Goal: Task Accomplishment & Management: Manage account settings

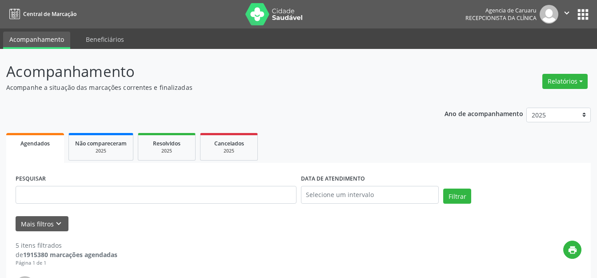
select select "8"
click at [64, 216] on button "Mais filtros keyboard_arrow_down" at bounding box center [42, 224] width 53 height 16
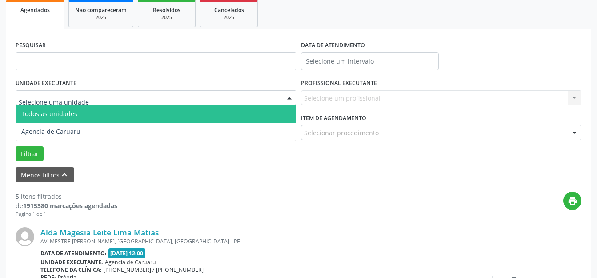
scroll to position [133, 0]
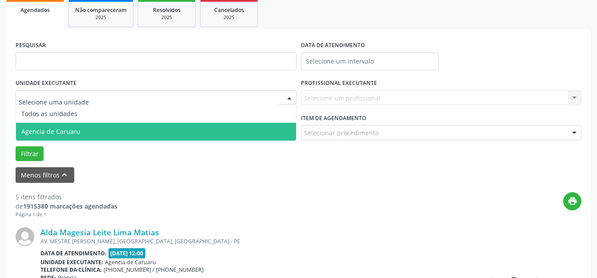
click at [100, 128] on span "Agencia de Caruaru" at bounding box center [156, 132] width 280 height 18
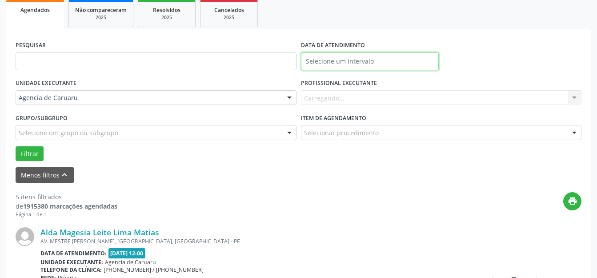
click at [340, 60] on input "text" at bounding box center [370, 61] width 138 height 18
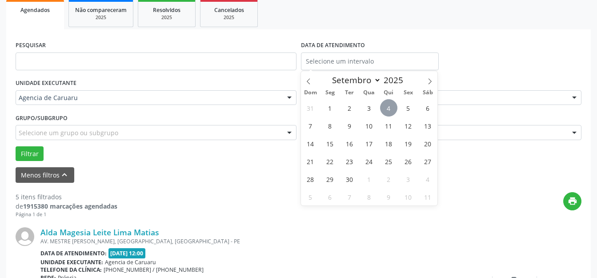
click at [388, 100] on span "4" at bounding box center [388, 107] width 17 height 17
type input "[DATE]"
click at [388, 100] on span "4" at bounding box center [388, 107] width 17 height 17
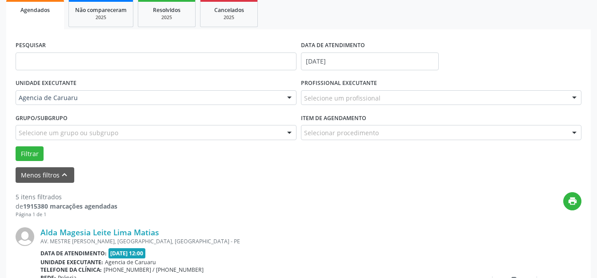
click at [374, 103] on div "Selecione um profissional" at bounding box center [441, 97] width 281 height 15
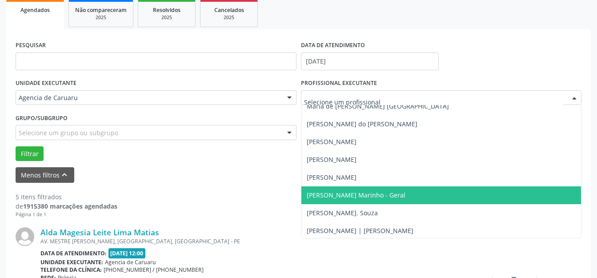
scroll to position [436, 0]
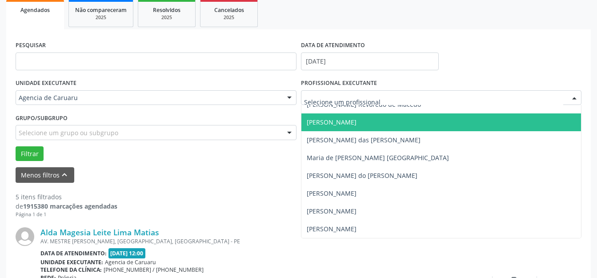
click at [372, 122] on span "[PERSON_NAME]" at bounding box center [441, 122] width 280 height 18
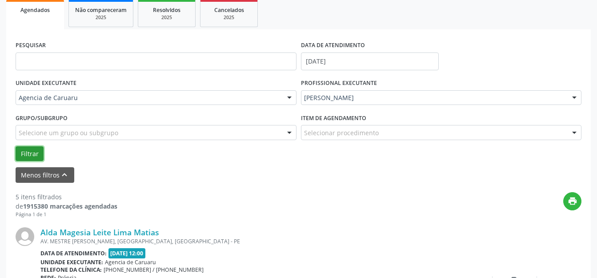
click at [27, 152] on button "Filtrar" at bounding box center [30, 153] width 28 height 15
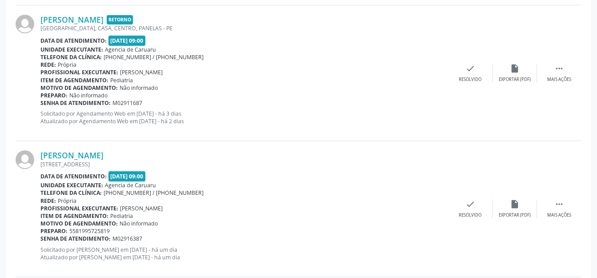
scroll to position [1038, 0]
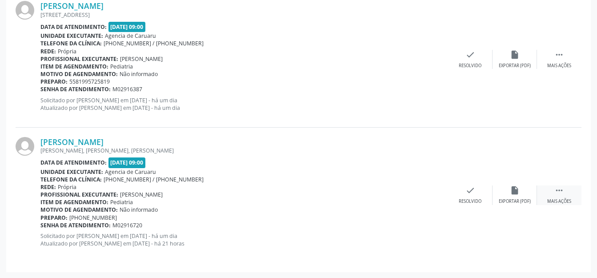
drag, startPoint x: 566, startPoint y: 192, endPoint x: 544, endPoint y: 193, distance: 21.8
click at [565, 192] on div " Mais ações" at bounding box center [559, 194] width 44 height 19
click at [515, 193] on icon "alarm_off" at bounding box center [515, 190] width 10 height 10
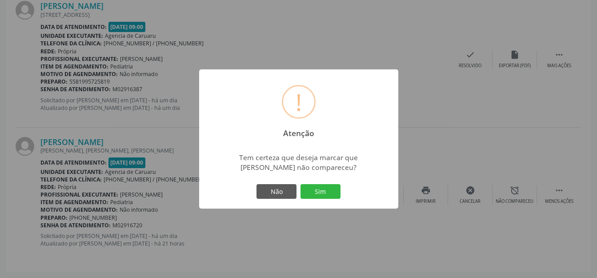
click at [340, 191] on div "Não Sim" at bounding box center [299, 191] width 88 height 19
click at [312, 188] on button "Sim" at bounding box center [320, 191] width 40 height 15
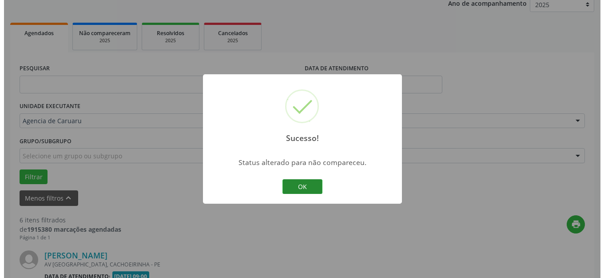
scroll to position [903, 0]
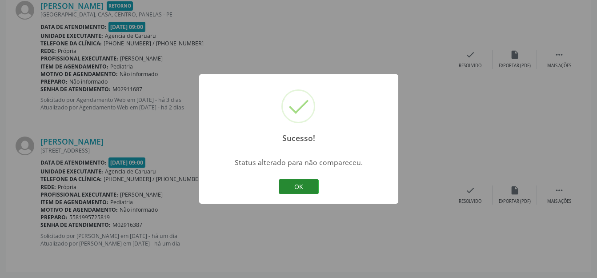
click at [310, 187] on button "OK" at bounding box center [299, 186] width 40 height 15
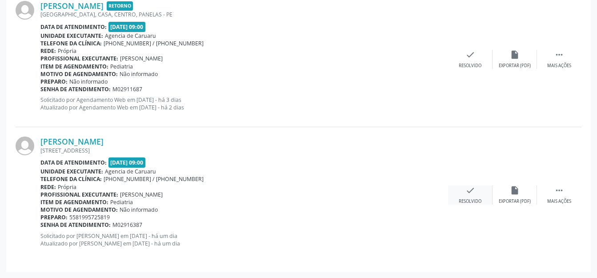
click at [485, 203] on div "check Resolvido" at bounding box center [470, 194] width 44 height 19
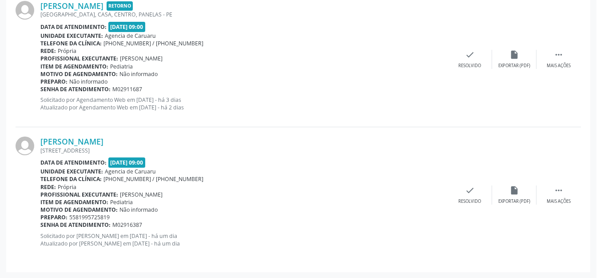
click at [478, 196] on div "Resolução de agendamento × Tem certeza que deseja marcar o agendamento de [PERS…" at bounding box center [302, 139] width 604 height 278
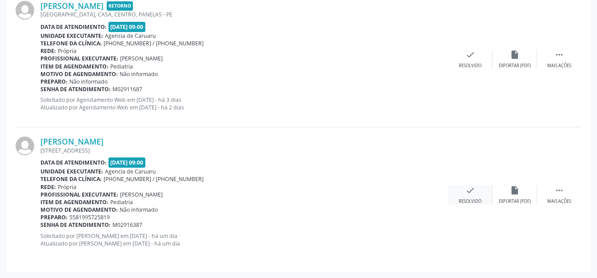
click at [467, 191] on icon "check" at bounding box center [470, 190] width 10 height 10
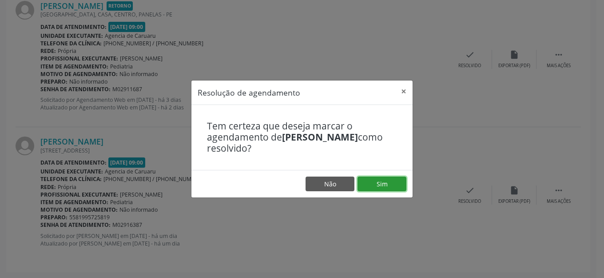
click at [389, 188] on button "Sim" at bounding box center [382, 183] width 49 height 15
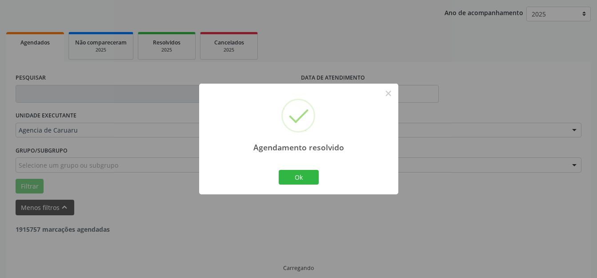
scroll to position [110, 0]
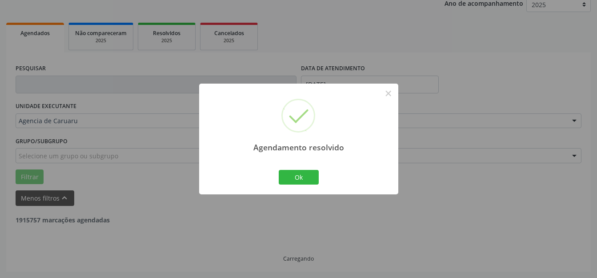
click at [321, 178] on div "Agendamento resolvido × Ok Cancel" at bounding box center [298, 139] width 199 height 111
click at [307, 177] on button "Ok" at bounding box center [299, 177] width 40 height 15
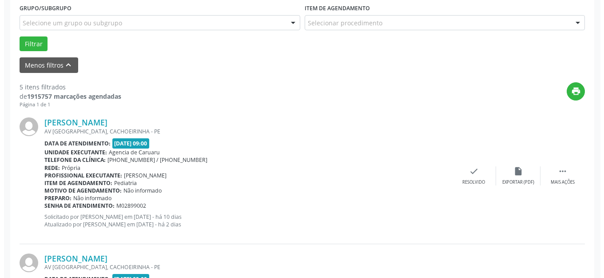
scroll to position [244, 0]
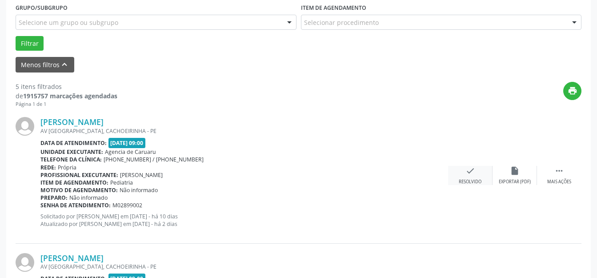
click at [464, 184] on div "Resolvido" at bounding box center [470, 182] width 23 height 6
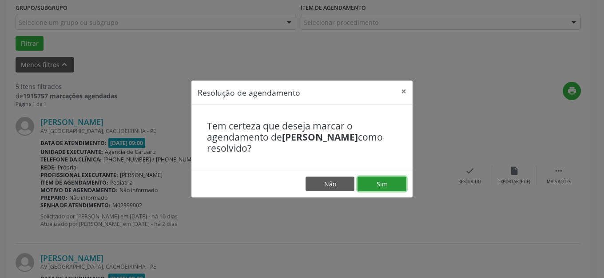
click at [388, 181] on button "Sim" at bounding box center [382, 183] width 49 height 15
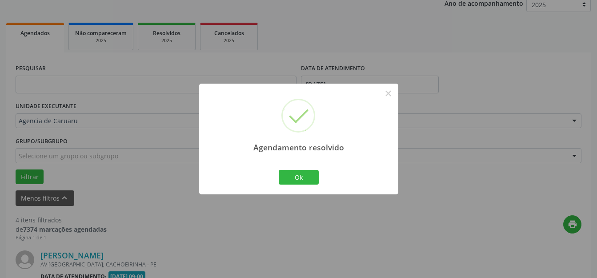
click at [283, 186] on div "Ok Cancel" at bounding box center [298, 177] width 44 height 19
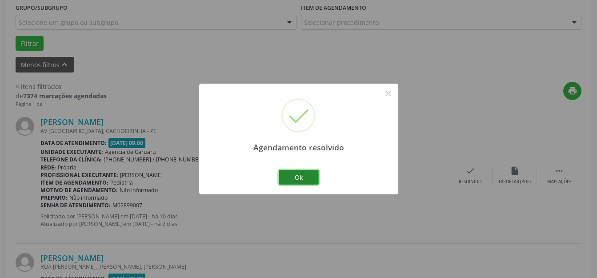
click at [295, 180] on button "Ok" at bounding box center [299, 177] width 40 height 15
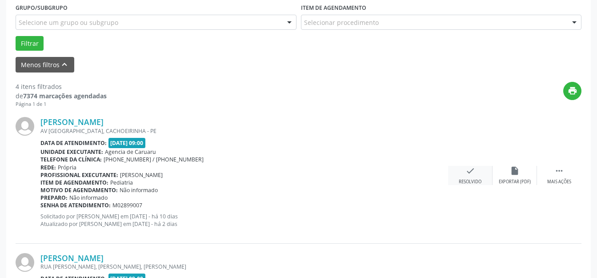
click at [454, 181] on div "check Resolvido" at bounding box center [470, 175] width 44 height 19
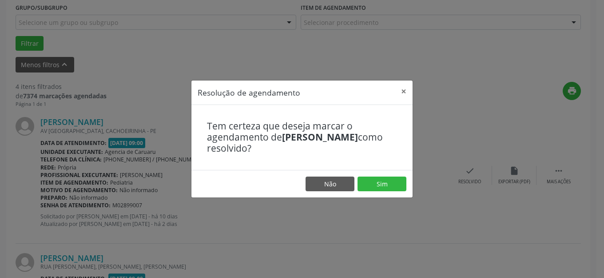
click at [358, 172] on footer "Não Sim" at bounding box center [302, 184] width 221 height 28
click at [363, 184] on button "Sim" at bounding box center [382, 183] width 49 height 15
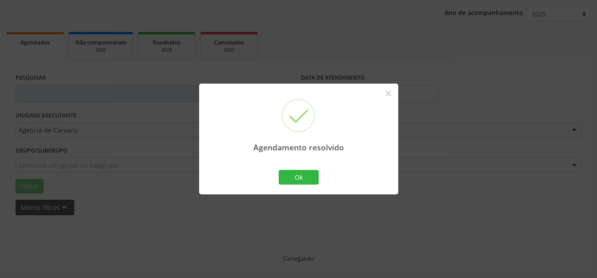
click at [301, 168] on div "Ok Cancel" at bounding box center [298, 177] width 44 height 19
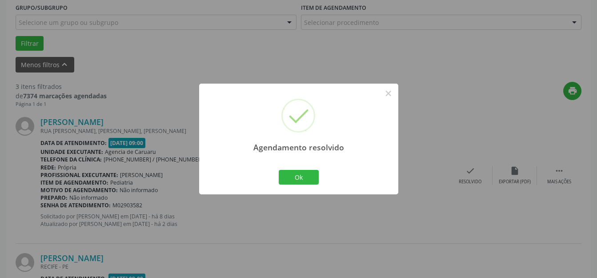
click at [295, 195] on div "Agendamento resolvido × Ok Cancel" at bounding box center [298, 139] width 597 height 278
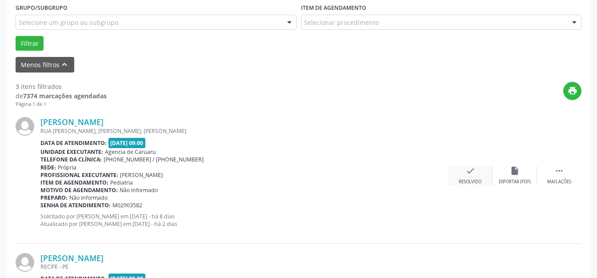
click at [452, 170] on div "check Resolvido" at bounding box center [470, 175] width 44 height 19
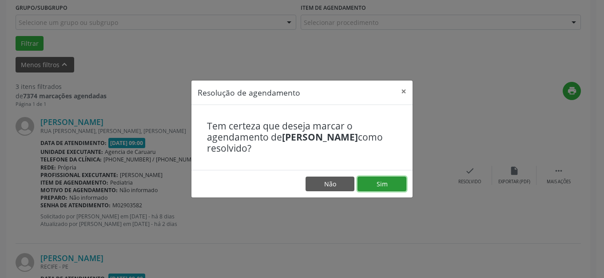
click at [393, 178] on button "Sim" at bounding box center [382, 183] width 49 height 15
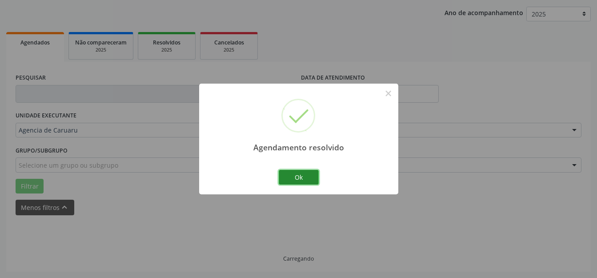
click at [316, 183] on button "Ok" at bounding box center [299, 177] width 40 height 15
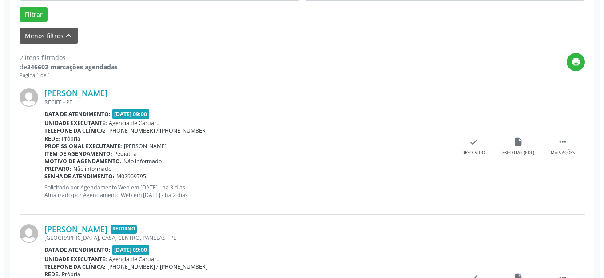
scroll to position [288, 0]
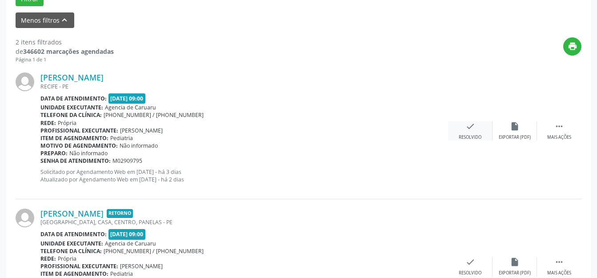
click at [469, 135] on div "Resolvido" at bounding box center [470, 137] width 23 height 6
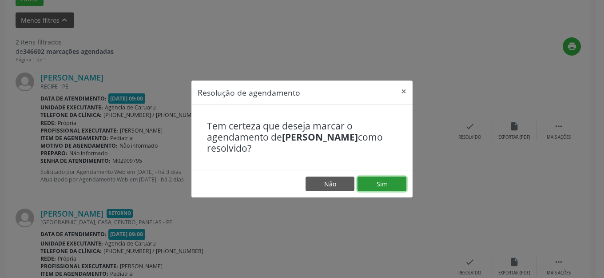
click at [378, 185] on button "Sim" at bounding box center [382, 183] width 49 height 15
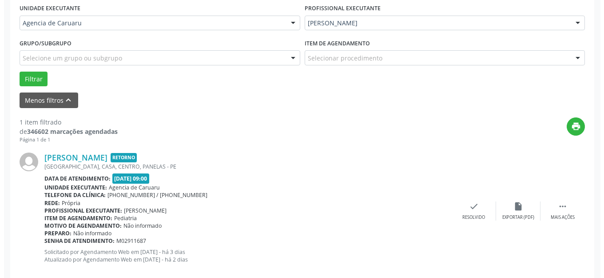
scroll to position [224, 0]
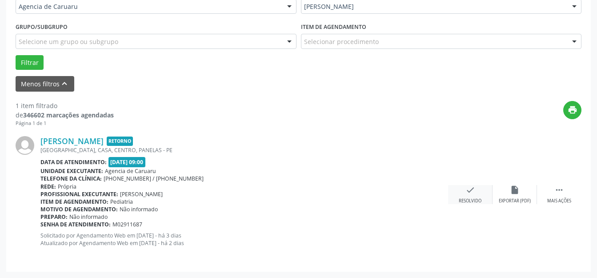
click at [465, 195] on div "check Resolvido" at bounding box center [470, 194] width 44 height 19
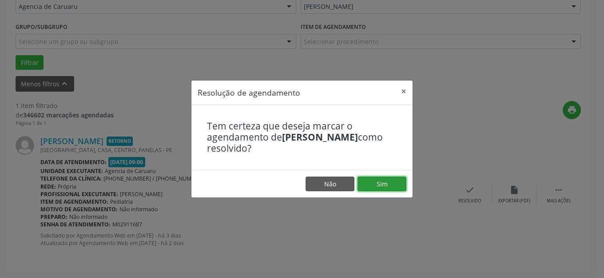
click at [393, 183] on button "Sim" at bounding box center [382, 183] width 49 height 15
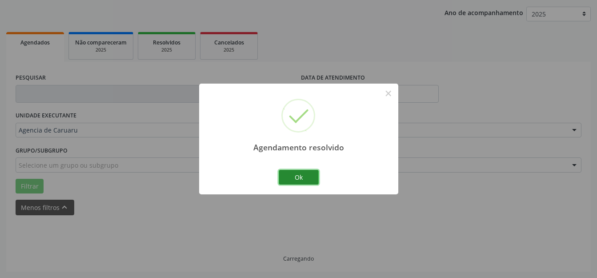
click at [287, 177] on button "Ok" at bounding box center [299, 177] width 40 height 15
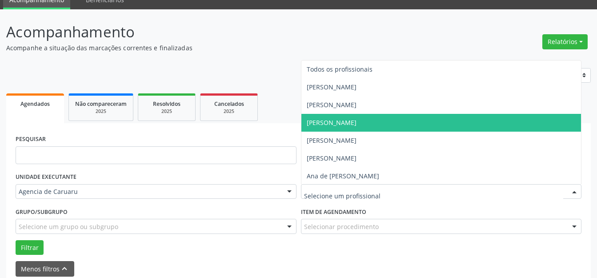
scroll to position [0, 0]
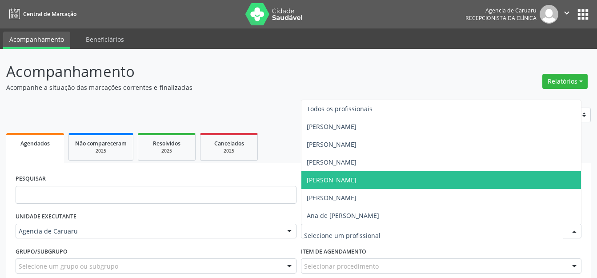
click at [331, 177] on span "[PERSON_NAME]" at bounding box center [332, 180] width 50 height 8
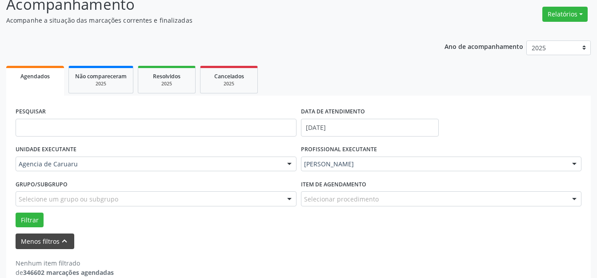
scroll to position [82, 0]
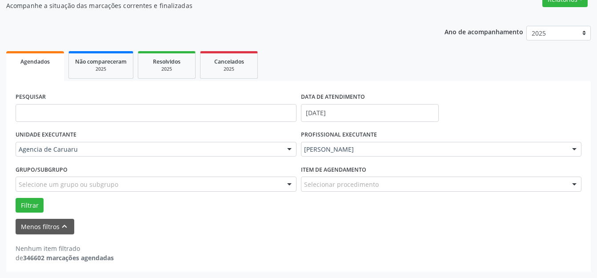
click at [9, 196] on div "PESQUISAR DATA DE ATENDIMENTO [DATE] UNIDADE EXECUTANTE Agencia de Caruaru Todo…" at bounding box center [298, 176] width 584 height 191
click at [36, 206] on button "Filtrar" at bounding box center [30, 205] width 28 height 15
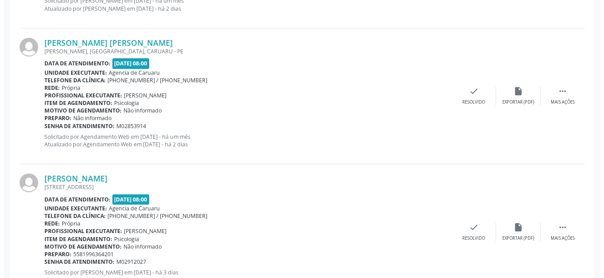
scroll to position [1415, 0]
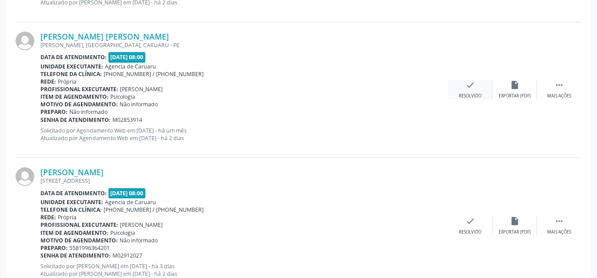
click at [478, 96] on div "Resolvido" at bounding box center [470, 96] width 23 height 6
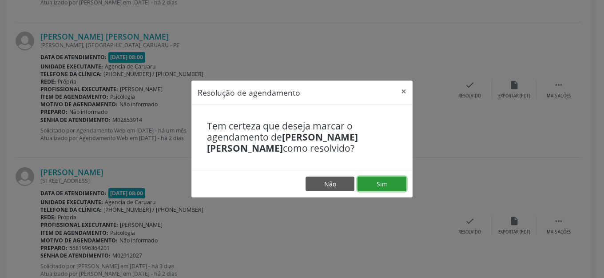
click at [399, 180] on button "Sim" at bounding box center [382, 183] width 49 height 15
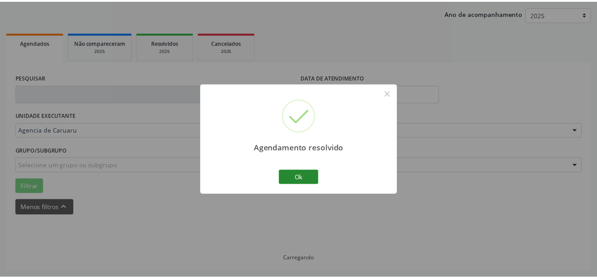
scroll to position [101, 0]
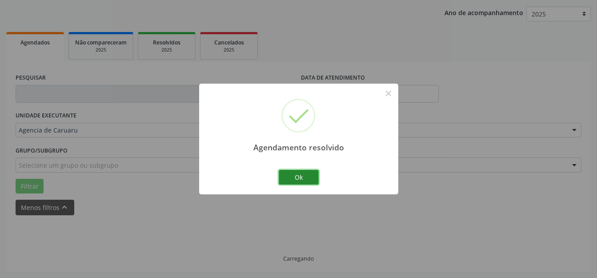
click at [291, 171] on button "Ok" at bounding box center [299, 177] width 40 height 15
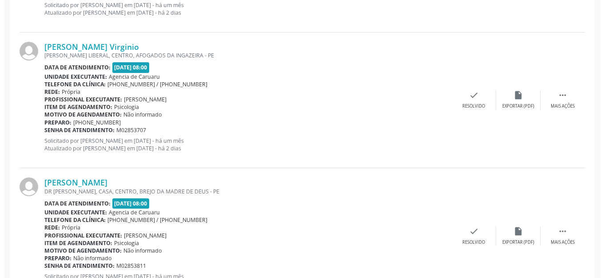
scroll to position [1167, 0]
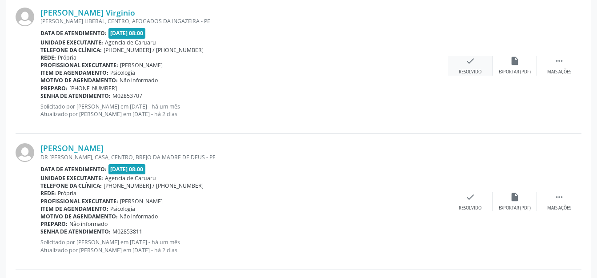
click at [474, 70] on div "Resolvido" at bounding box center [470, 72] width 23 height 6
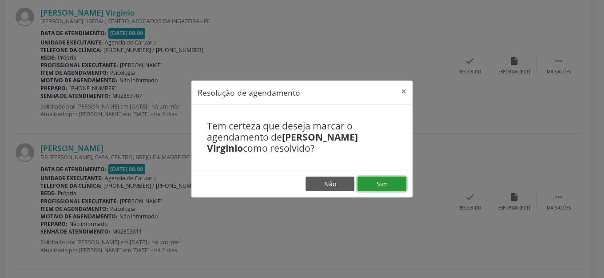
click at [384, 189] on button "Sim" at bounding box center [382, 183] width 49 height 15
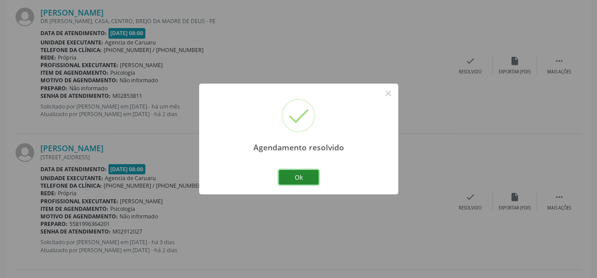
click at [307, 176] on button "Ok" at bounding box center [299, 177] width 40 height 15
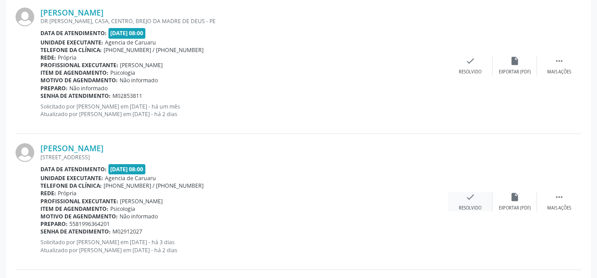
click at [473, 200] on icon "check" at bounding box center [470, 197] width 10 height 10
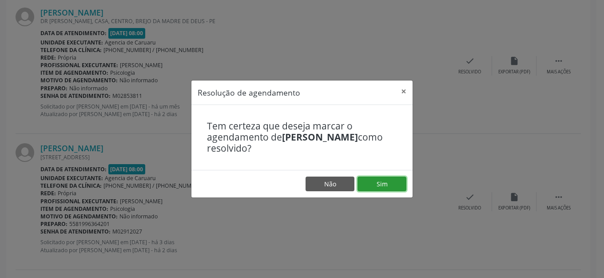
click at [365, 182] on button "Sim" at bounding box center [382, 183] width 49 height 15
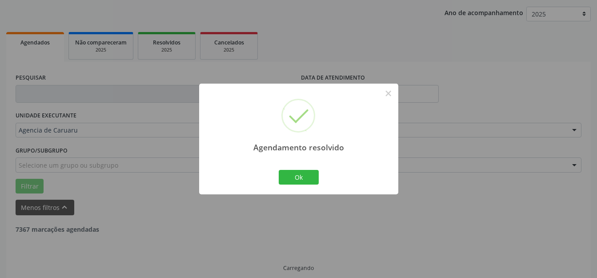
scroll to position [110, 0]
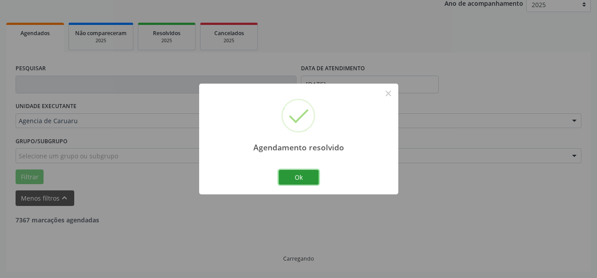
click at [292, 172] on button "Ok" at bounding box center [299, 177] width 40 height 15
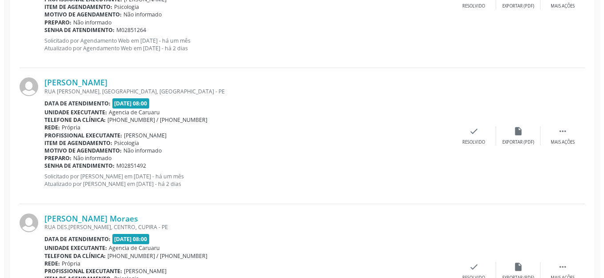
scroll to position [599, 0]
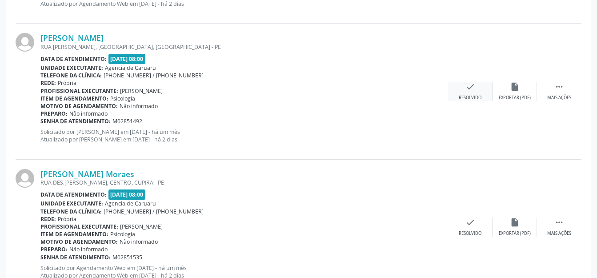
click at [464, 88] on div "check Resolvido" at bounding box center [470, 91] width 44 height 19
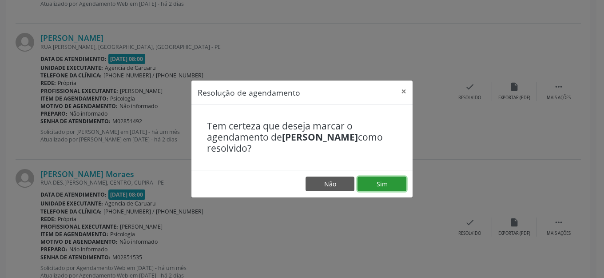
click at [364, 184] on button "Sim" at bounding box center [382, 183] width 49 height 15
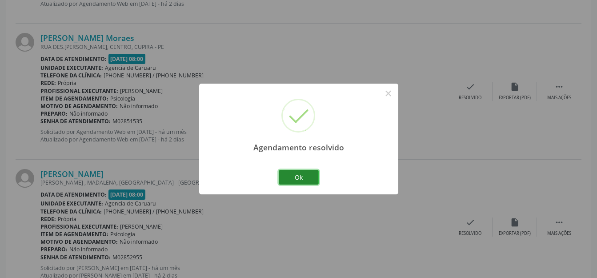
click at [304, 176] on button "Ok" at bounding box center [299, 177] width 40 height 15
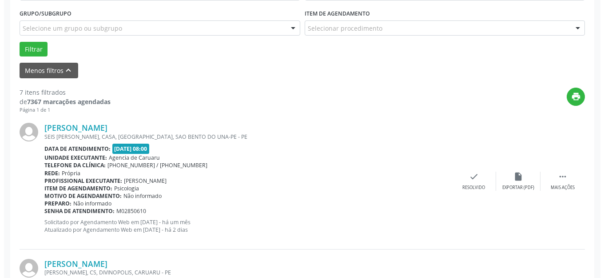
scroll to position [238, 0]
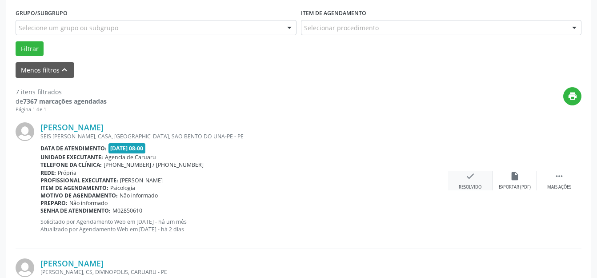
click at [471, 179] on icon "check" at bounding box center [470, 176] width 10 height 10
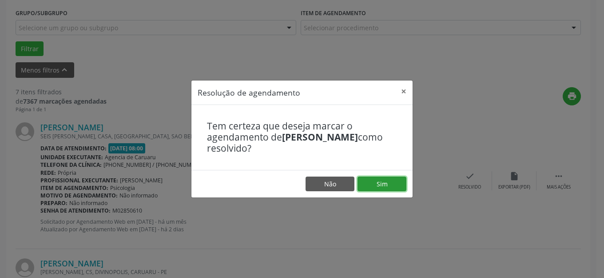
click at [378, 178] on button "Sim" at bounding box center [382, 183] width 49 height 15
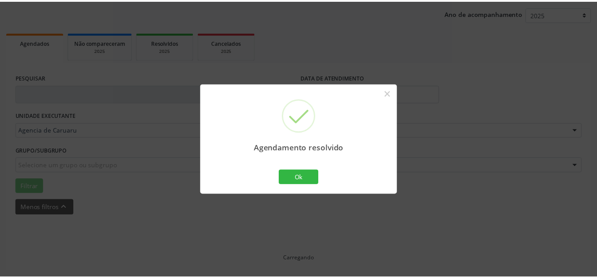
scroll to position [101, 0]
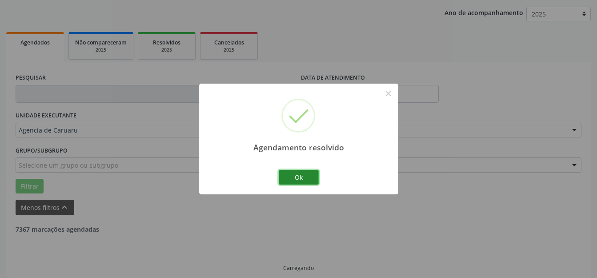
click at [308, 178] on button "Ok" at bounding box center [299, 177] width 40 height 15
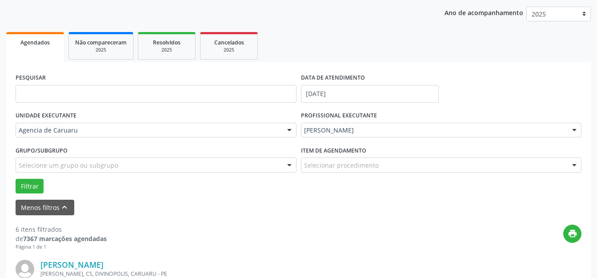
scroll to position [279, 0]
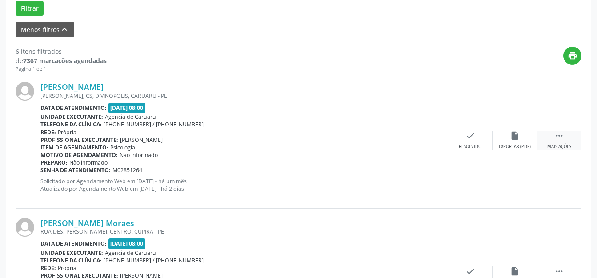
click at [548, 136] on div " Mais ações" at bounding box center [559, 140] width 44 height 19
click at [527, 146] on div "Não compareceu" at bounding box center [515, 147] width 38 height 6
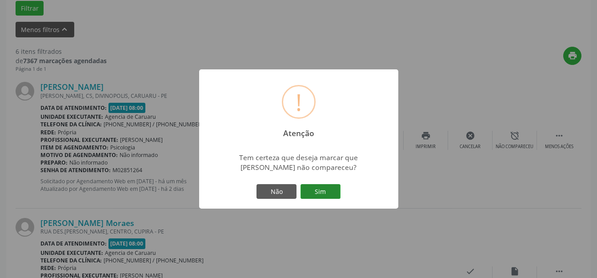
click at [321, 188] on button "Sim" at bounding box center [320, 191] width 40 height 15
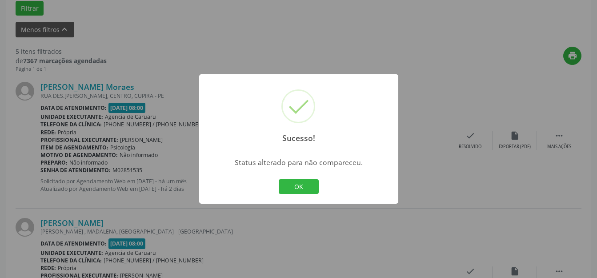
click at [320, 186] on div "OK Cancel" at bounding box center [298, 186] width 44 height 19
click at [298, 186] on button "OK" at bounding box center [299, 186] width 40 height 15
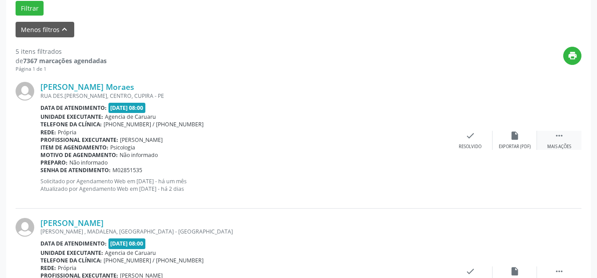
click at [557, 136] on icon "" at bounding box center [559, 136] width 10 height 10
click at [532, 144] on div "Não compareceu" at bounding box center [515, 147] width 38 height 6
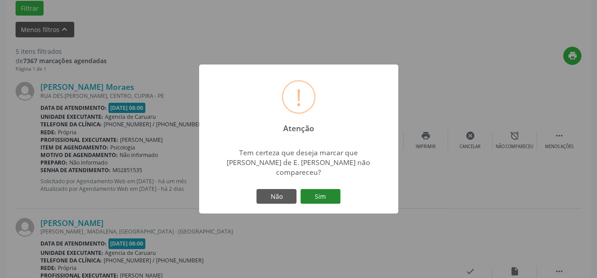
click at [325, 191] on button "Sim" at bounding box center [320, 196] width 40 height 15
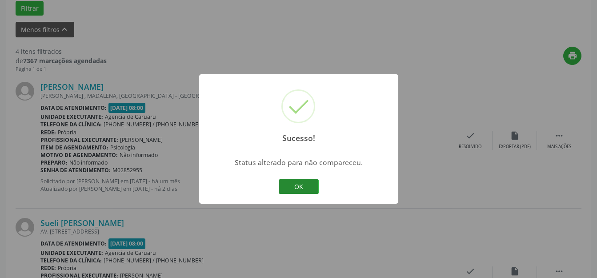
click at [303, 182] on button "OK" at bounding box center [299, 186] width 40 height 15
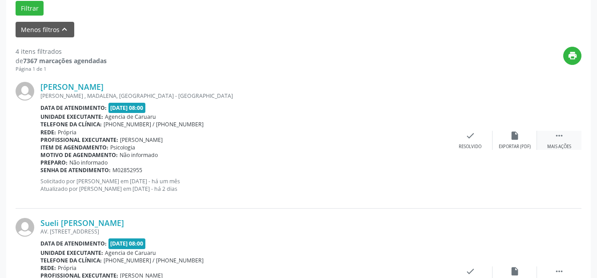
click at [554, 137] on div " Mais ações" at bounding box center [559, 140] width 44 height 19
click at [530, 144] on div "Não compareceu" at bounding box center [515, 147] width 38 height 6
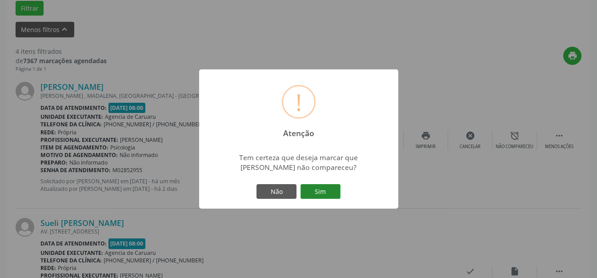
click at [328, 189] on button "Sim" at bounding box center [320, 191] width 40 height 15
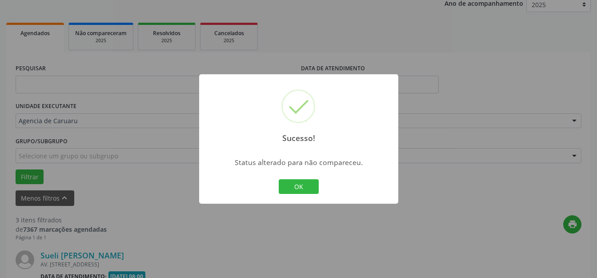
click at [277, 186] on div "Sucesso! × Status alterado para não compareceu. OK Cancel" at bounding box center [298, 139] width 199 height 130
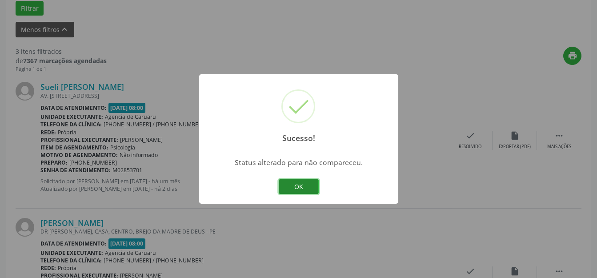
click at [312, 187] on button "OK" at bounding box center [299, 186] width 40 height 15
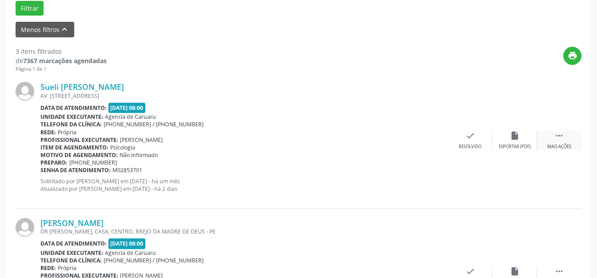
click at [569, 135] on div " Mais ações" at bounding box center [559, 140] width 44 height 19
click at [509, 136] on div "alarm_off Não compareceu" at bounding box center [514, 140] width 44 height 19
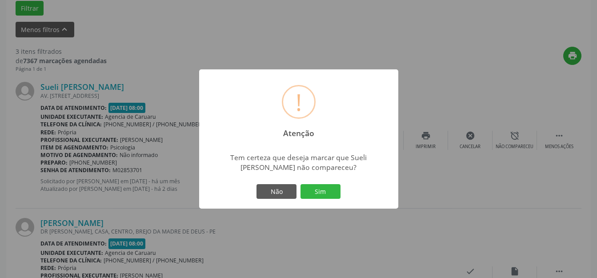
click at [341, 195] on div "Não Sim" at bounding box center [299, 191] width 88 height 19
click at [341, 192] on div "Não Sim" at bounding box center [299, 191] width 88 height 19
click at [325, 195] on button "Sim" at bounding box center [320, 191] width 40 height 15
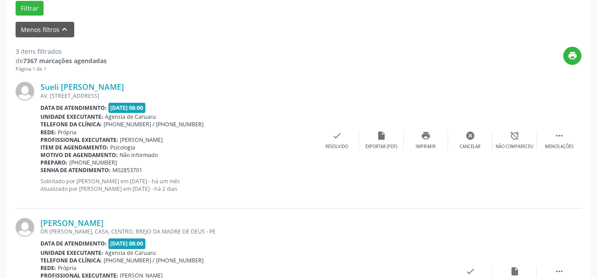
scroll to position [110, 0]
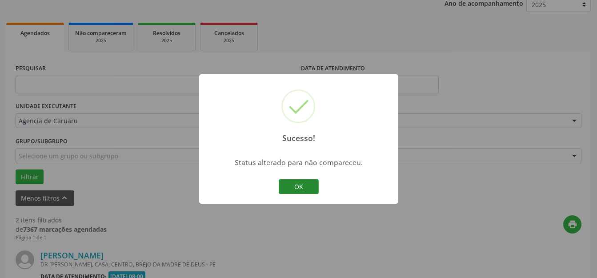
click at [316, 182] on button "OK" at bounding box center [299, 186] width 40 height 15
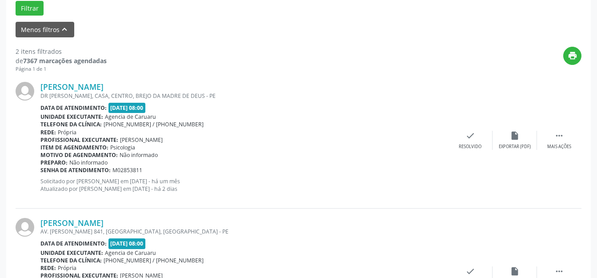
click at [542, 126] on div "[PERSON_NAME] [GEOGRAPHIC_DATA][PERSON_NAME], CASA, CENTRO, BREJO DA MADRE DE D…" at bounding box center [299, 140] width 566 height 136
click at [547, 136] on div " Mais ações" at bounding box center [559, 140] width 44 height 19
click at [507, 144] on div "Não compareceu" at bounding box center [515, 147] width 38 height 6
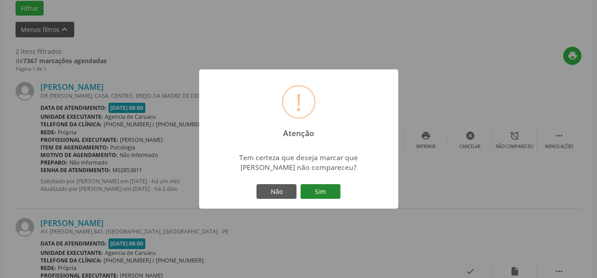
click at [318, 189] on button "Sim" at bounding box center [320, 191] width 40 height 15
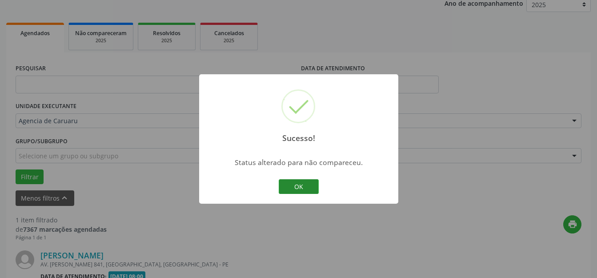
scroll to position [224, 0]
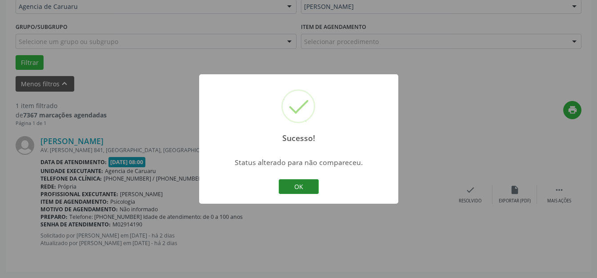
click at [299, 184] on button "OK" at bounding box center [299, 186] width 40 height 15
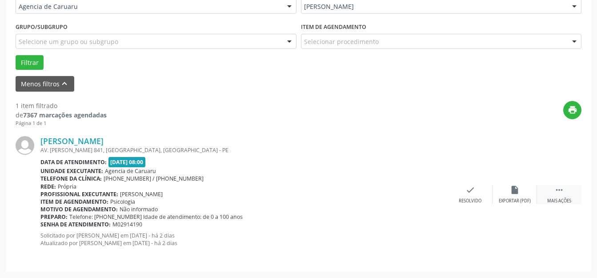
click at [560, 192] on icon "" at bounding box center [559, 190] width 10 height 10
click at [512, 187] on icon "alarm_off" at bounding box center [515, 190] width 10 height 10
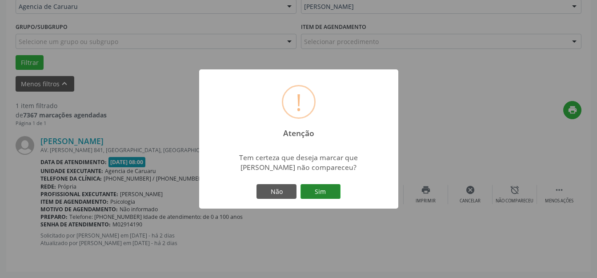
click at [330, 184] on button "Sim" at bounding box center [320, 191] width 40 height 15
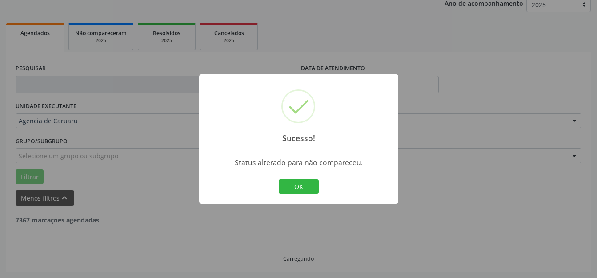
scroll to position [82, 0]
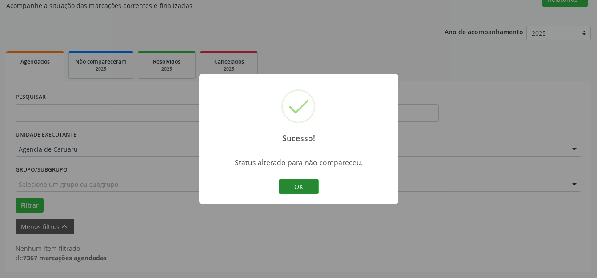
click at [308, 188] on button "OK" at bounding box center [299, 186] width 40 height 15
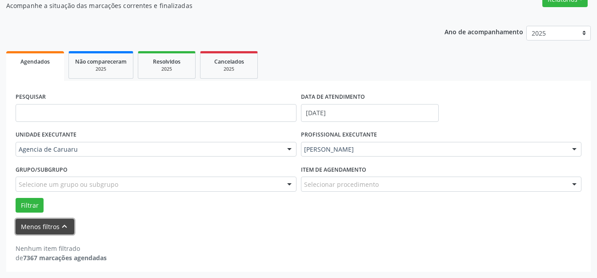
click at [47, 219] on button "Menos filtros keyboard_arrow_up" at bounding box center [45, 227] width 59 height 16
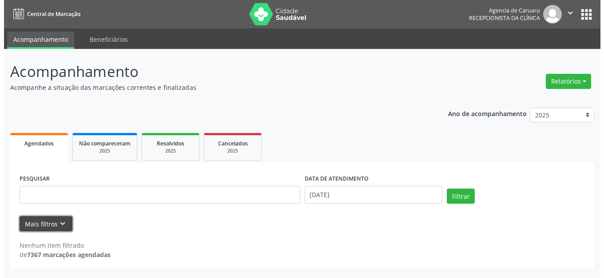
scroll to position [0, 0]
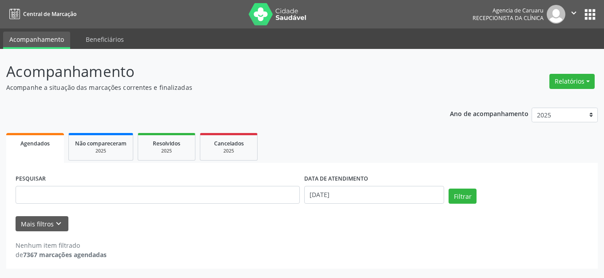
click at [322, 87] on p "Acompanhe a situação das marcações correntes e finalizadas" at bounding box center [213, 87] width 414 height 9
